Goal: Check status

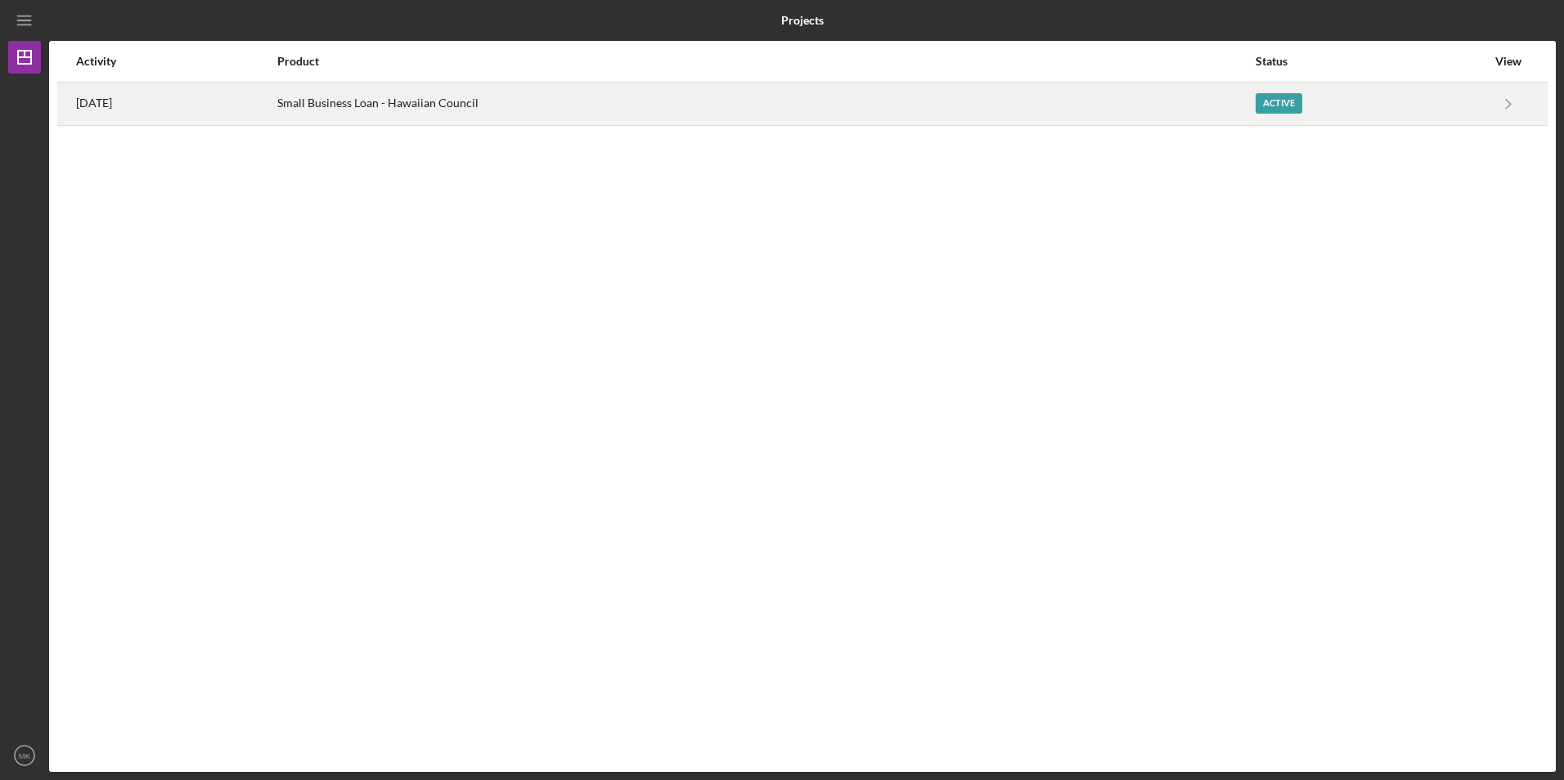
click at [1335, 91] on div "Active" at bounding box center [1370, 103] width 231 height 41
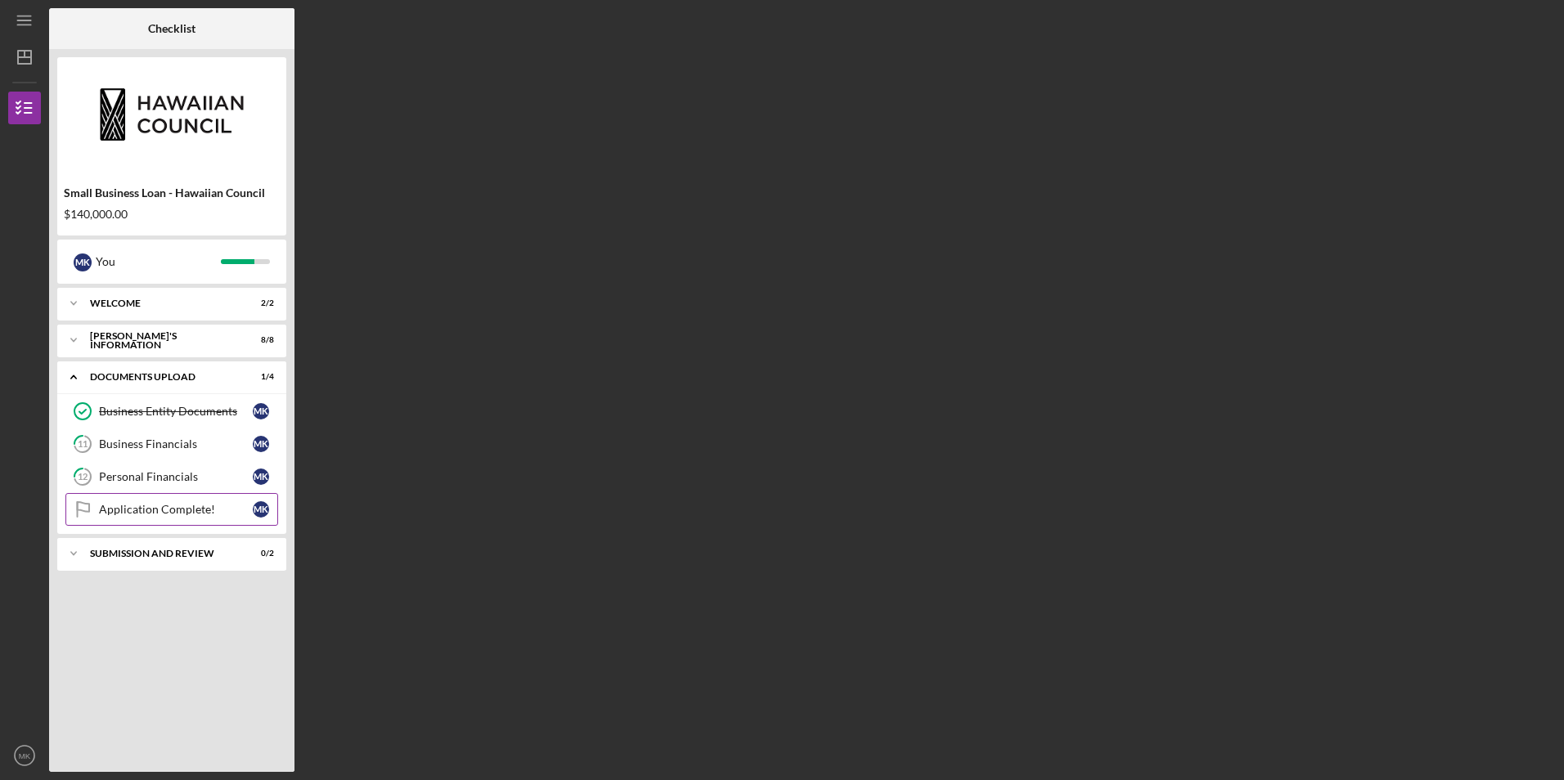
click at [218, 510] on div "Application Complete!" at bounding box center [176, 509] width 154 height 13
